Goal: Navigation & Orientation: Find specific page/section

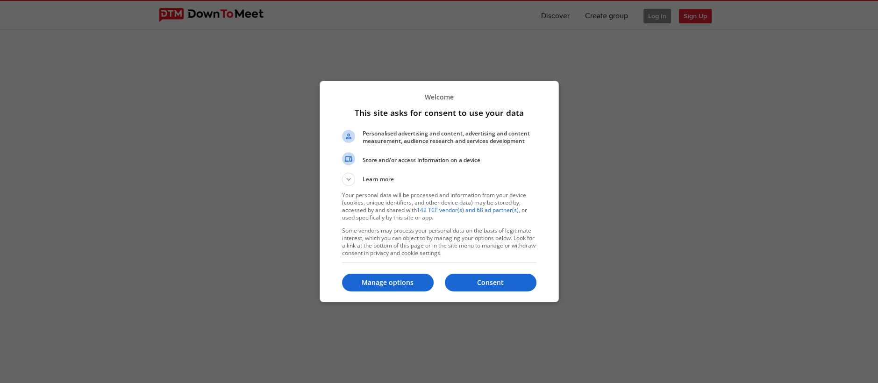
click at [484, 280] on p "Consent" at bounding box center [491, 282] width 92 height 9
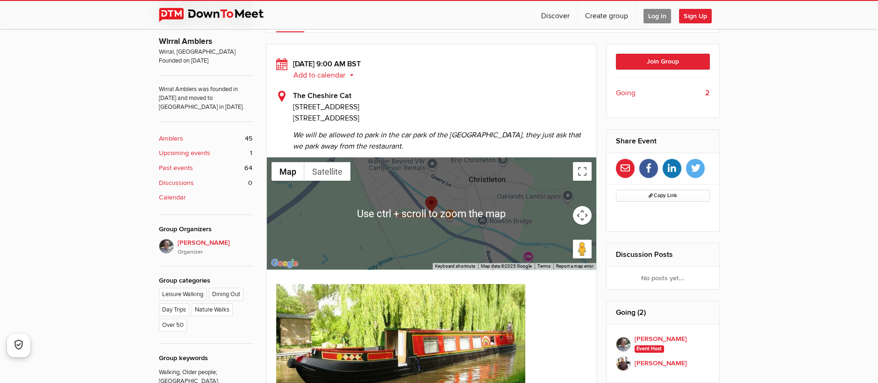
scroll to position [340, 0]
